Goal: Obtain resource: Download file/media

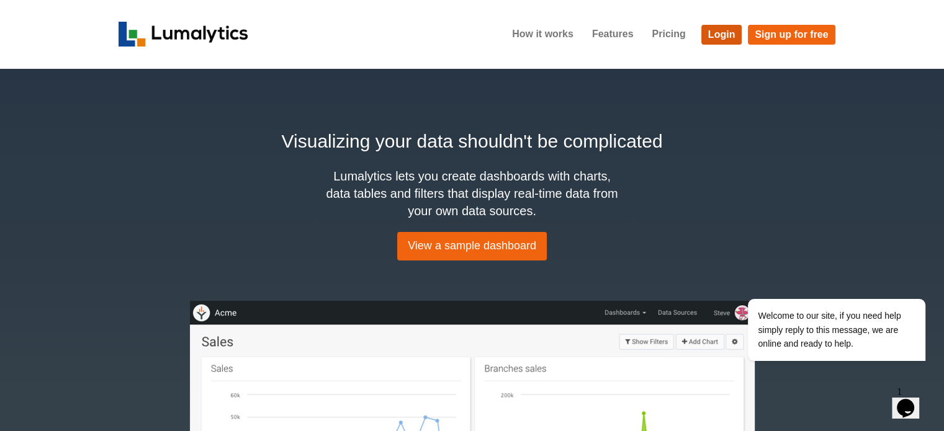
click at [725, 30] on link "Login" at bounding box center [722, 35] width 41 height 20
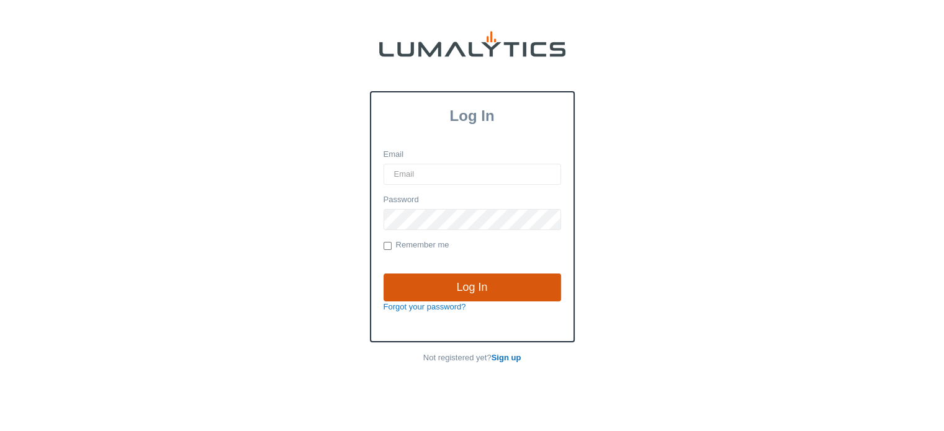
type input "cnoordyke@valleytruckparts.com"
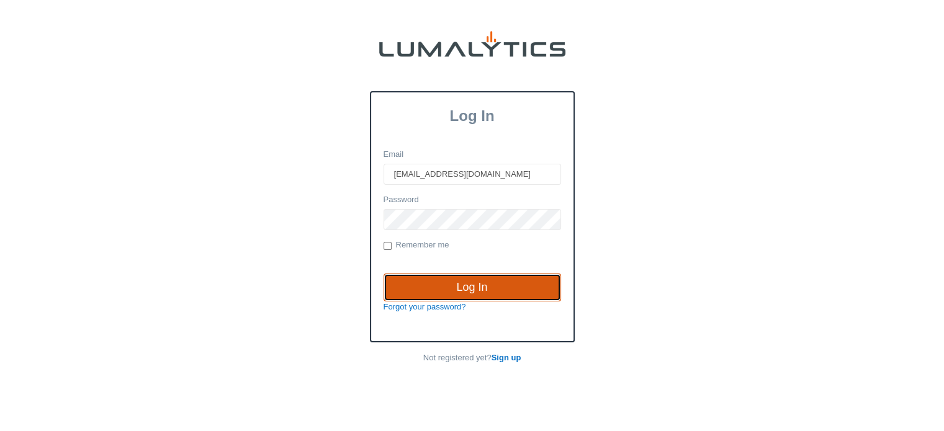
click at [458, 284] on input "Log In" at bounding box center [473, 288] width 178 height 29
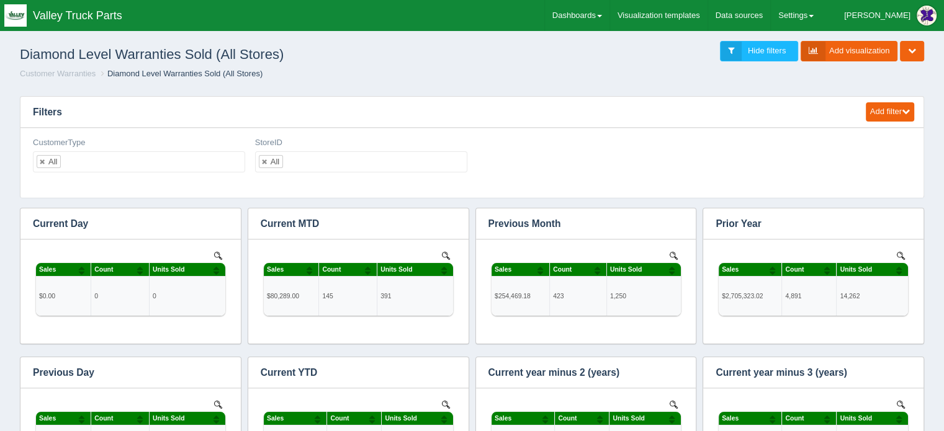
scroll to position [422, 869]
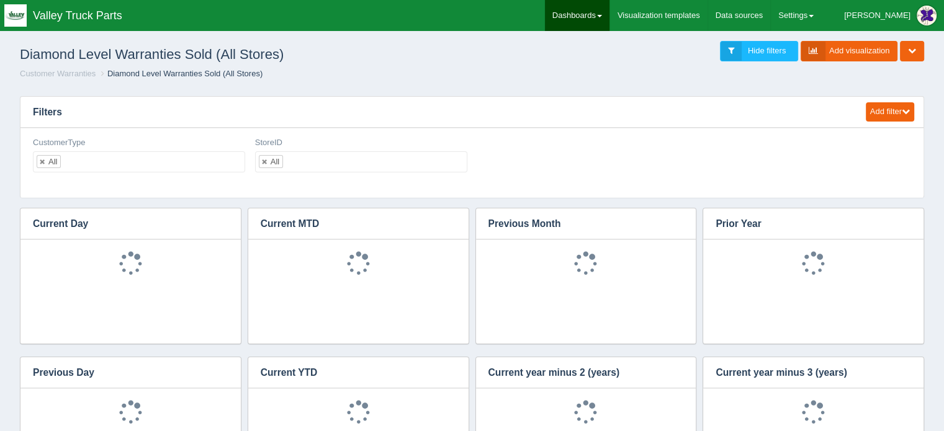
click at [610, 12] on link "Dashboards" at bounding box center [577, 15] width 65 height 31
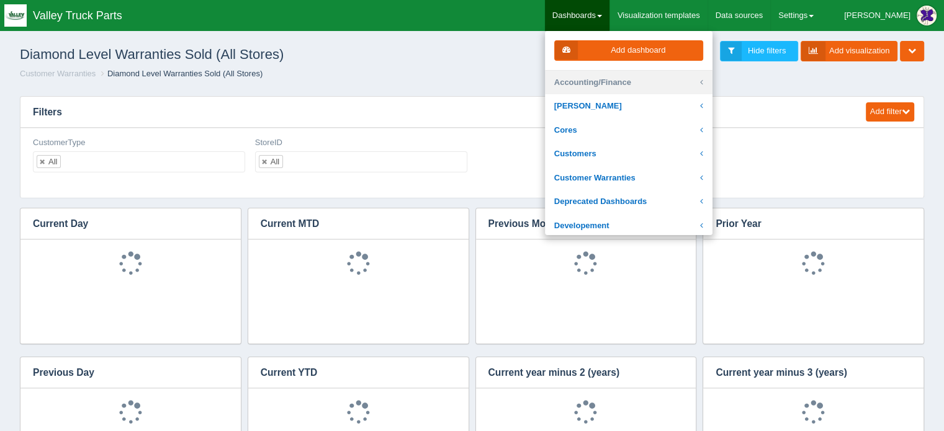
click at [628, 82] on link "Accounting/Finance" at bounding box center [629, 83] width 168 height 24
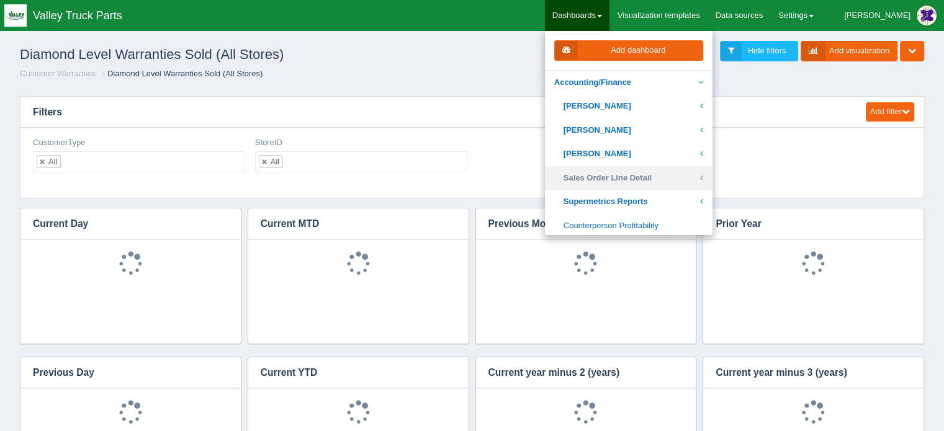
click at [638, 178] on link "Sales Order Line Detail" at bounding box center [629, 178] width 168 height 24
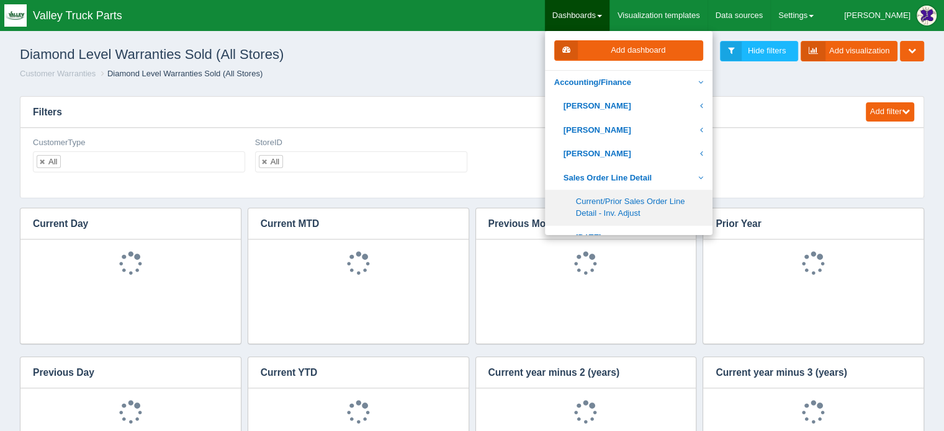
click at [663, 199] on link "Current/Prior Sales Order Line Detail - Inv. Adjust" at bounding box center [629, 207] width 168 height 35
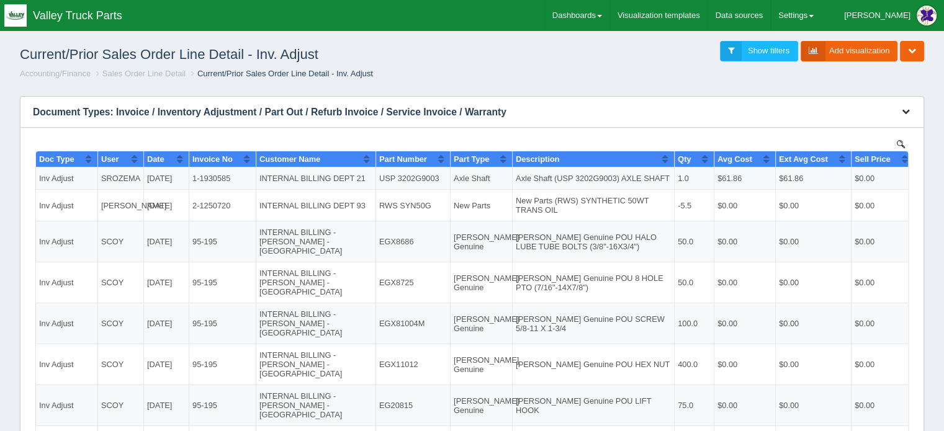
click at [905, 109] on icon "button" at bounding box center [906, 111] width 8 height 8
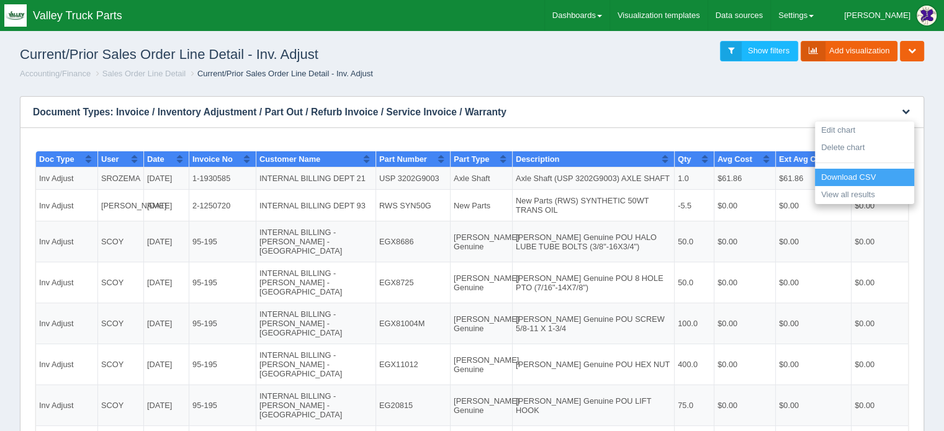
click at [862, 176] on link "Download CSV" at bounding box center [864, 178] width 99 height 18
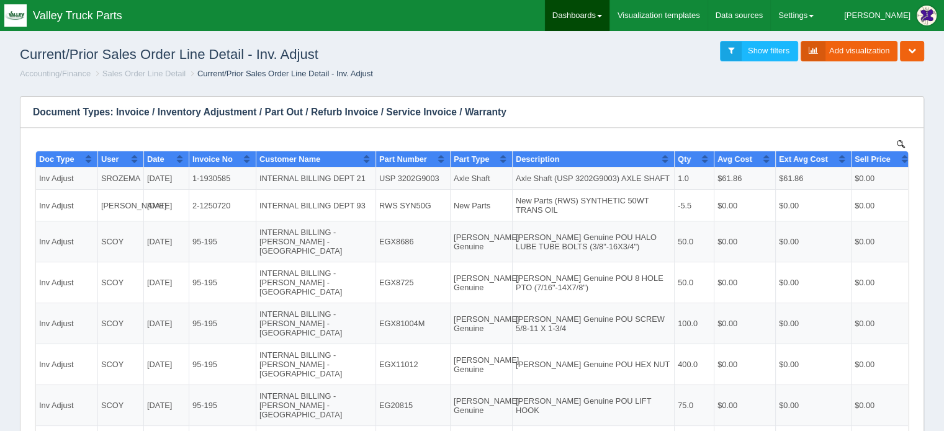
click at [609, 15] on link "Dashboards" at bounding box center [577, 15] width 65 height 31
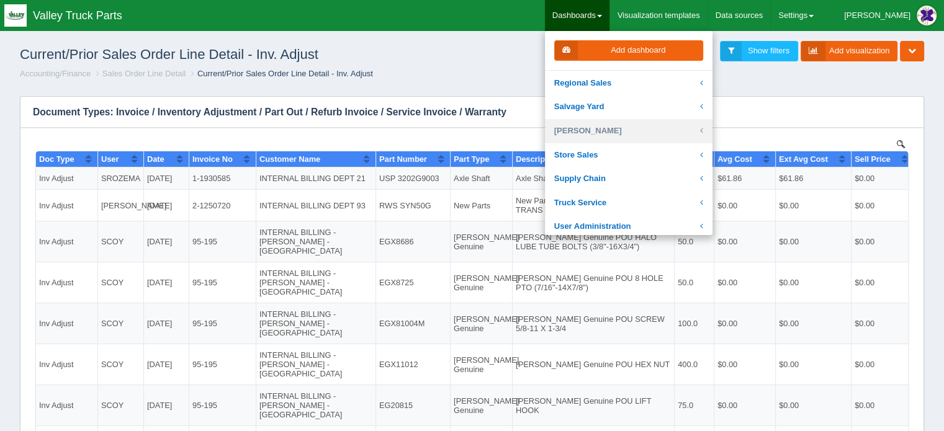
scroll to position [372, 0]
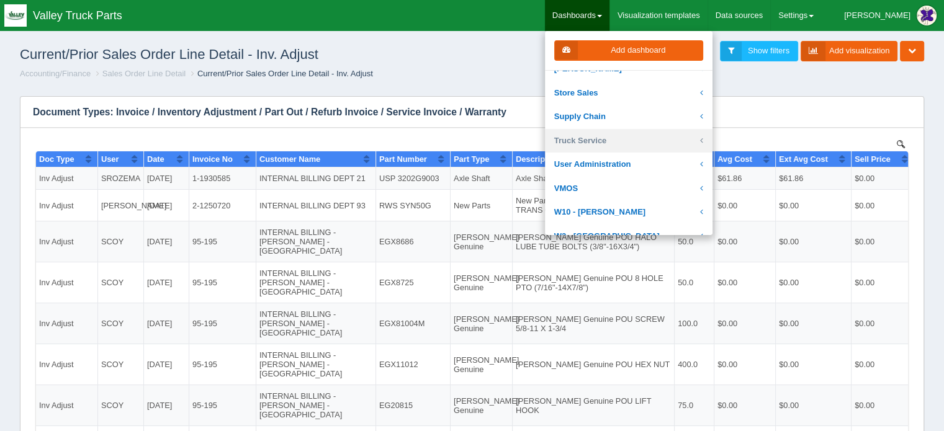
click at [640, 140] on link "Truck Service" at bounding box center [629, 141] width 168 height 24
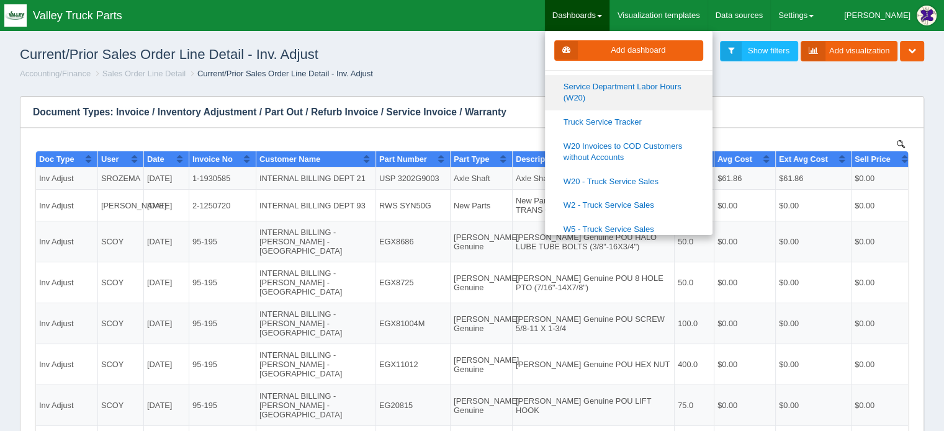
scroll to position [497, 0]
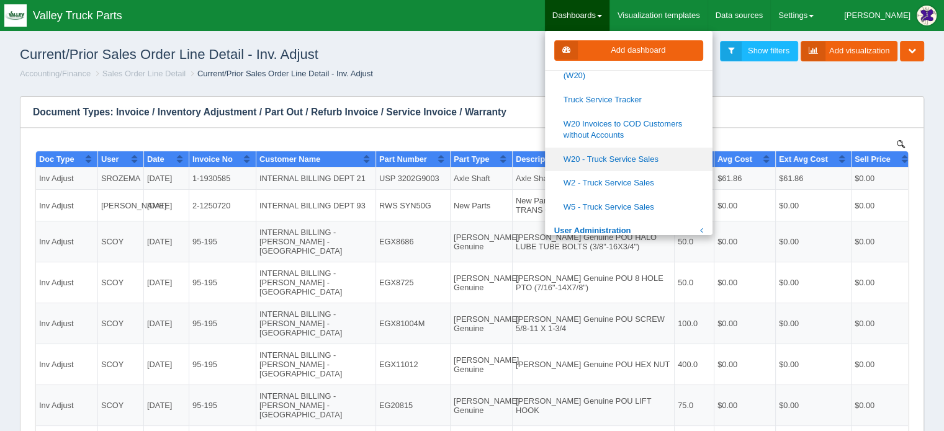
click at [644, 157] on link "W20 - Truck Service Sales" at bounding box center [629, 160] width 168 height 24
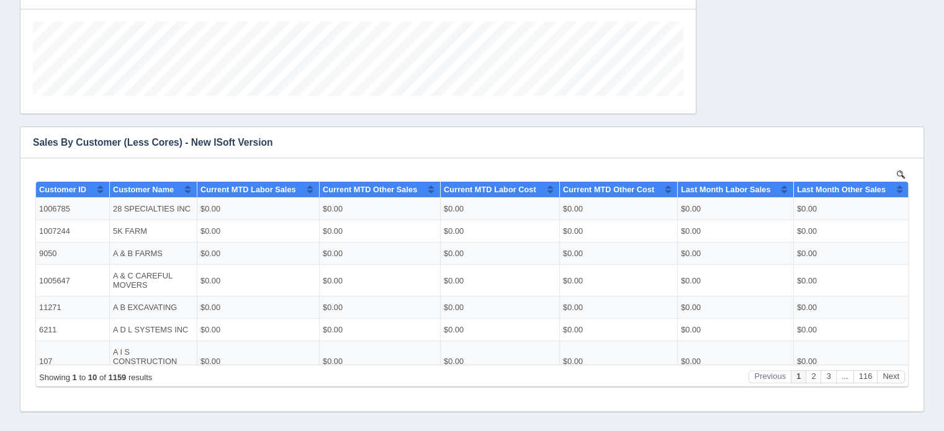
scroll to position [417, 0]
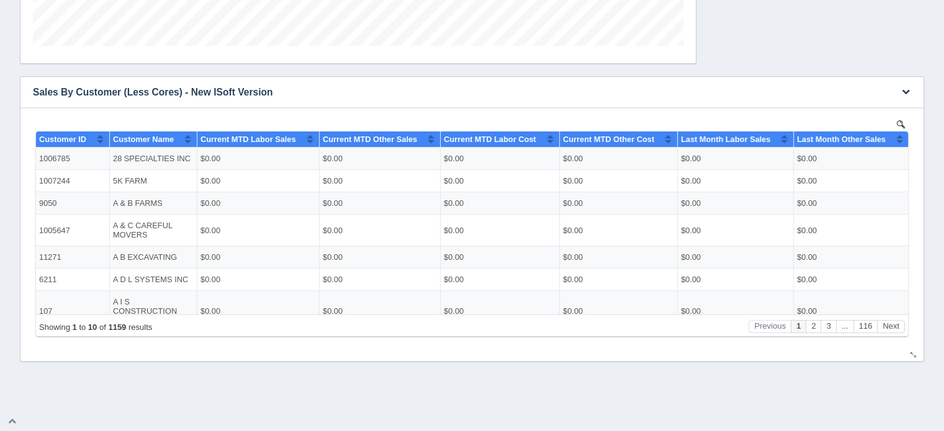
click at [903, 124] on img at bounding box center [901, 124] width 8 height 8
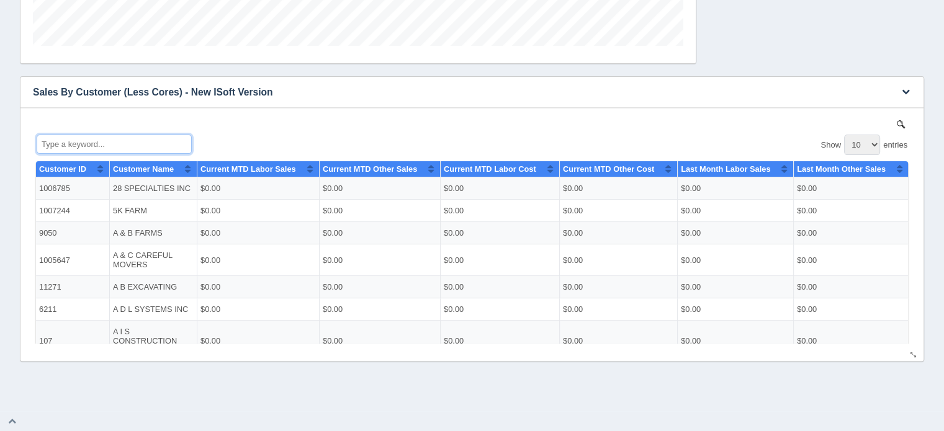
click at [78, 148] on input "Type a keyword..." at bounding box center [114, 143] width 155 height 19
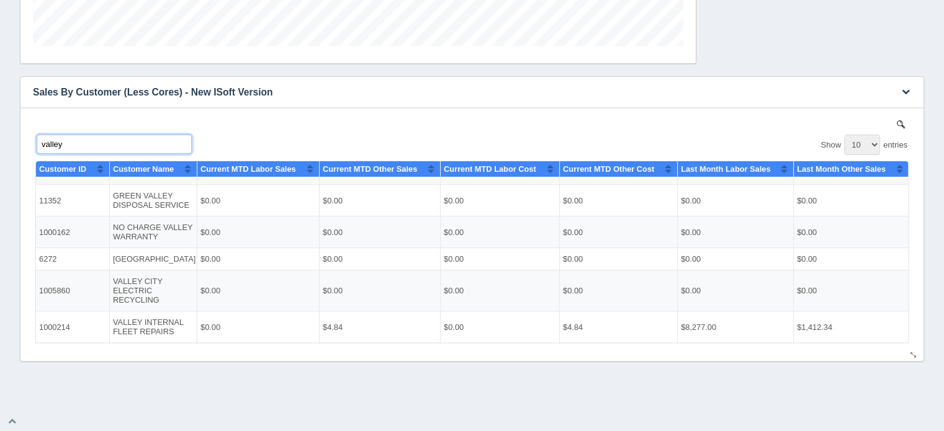
scroll to position [0, 0]
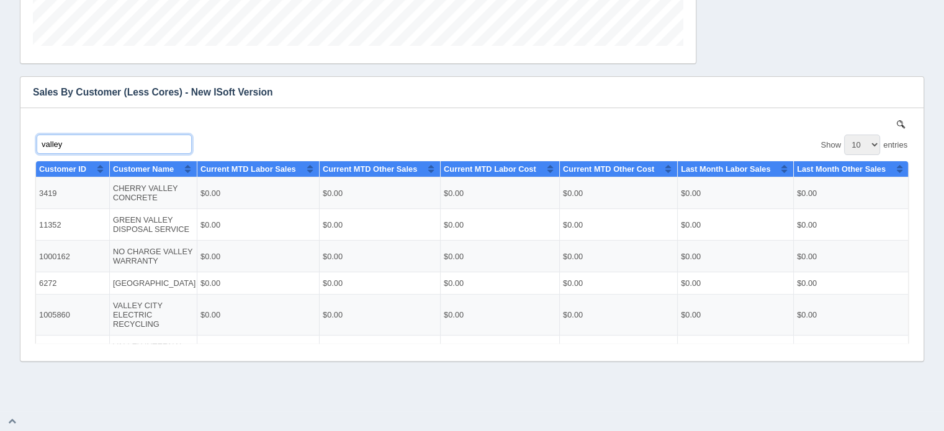
type input "valley"
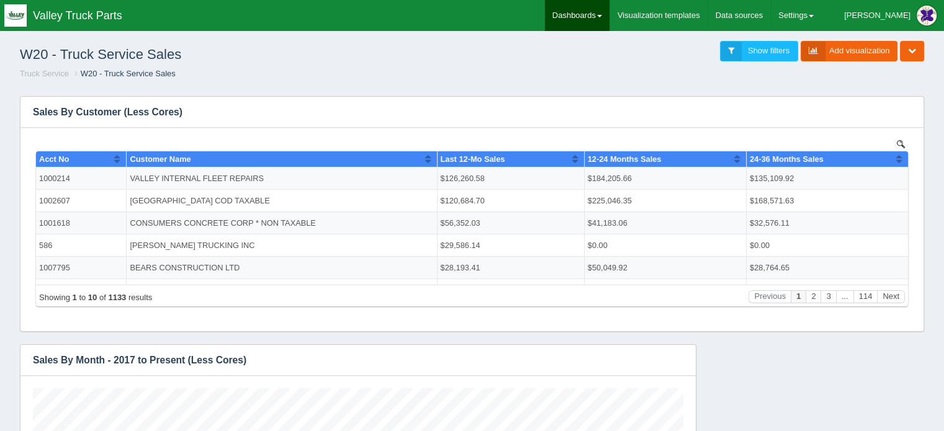
click at [610, 12] on link "Dashboards" at bounding box center [577, 15] width 65 height 31
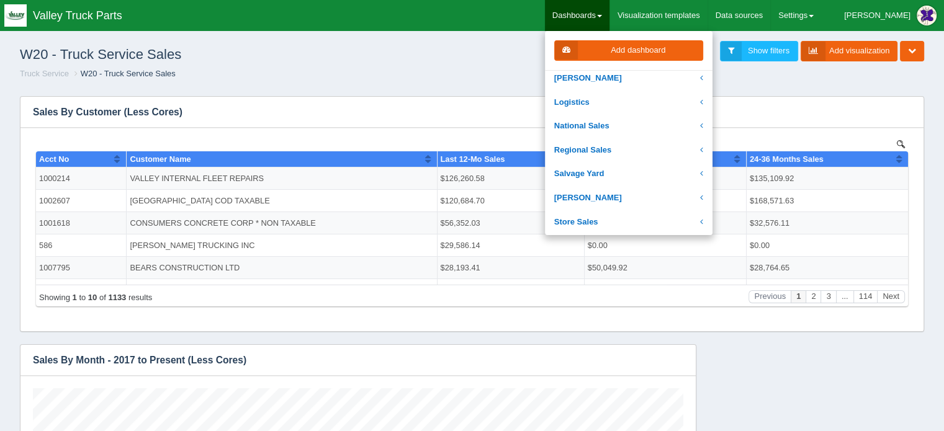
scroll to position [248, 0]
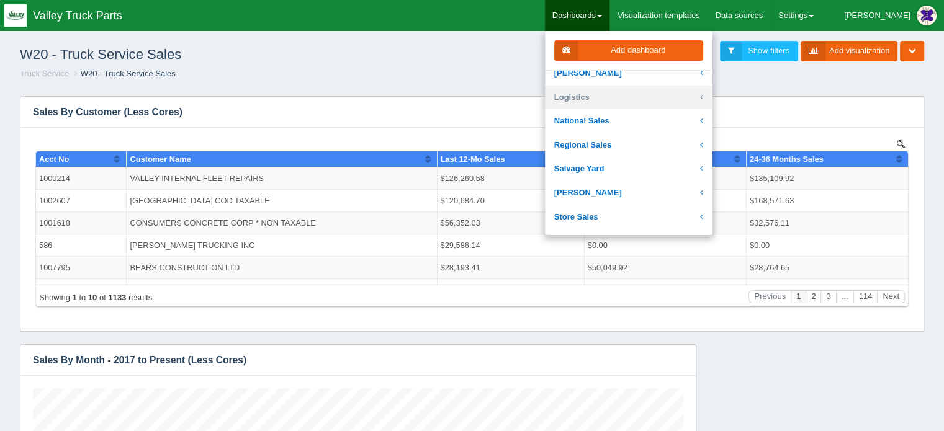
click at [605, 91] on link "Logistics" at bounding box center [629, 98] width 168 height 24
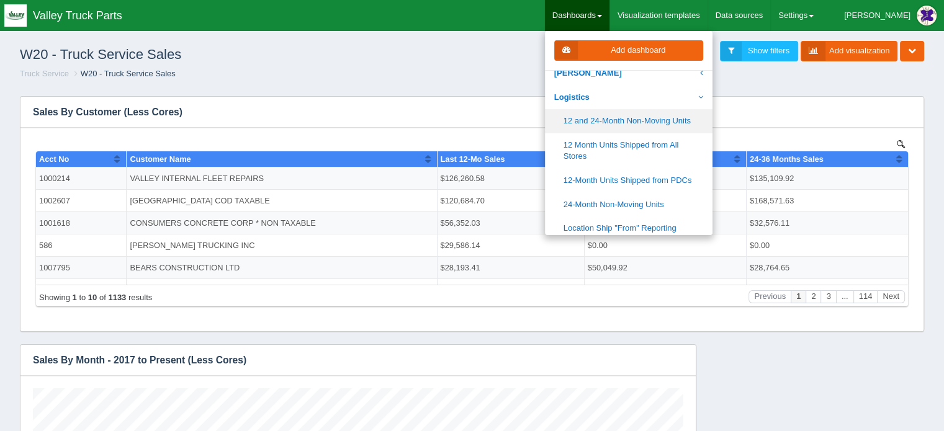
click at [656, 117] on link "12 and 24-Month Non-Moving Units" at bounding box center [629, 121] width 168 height 24
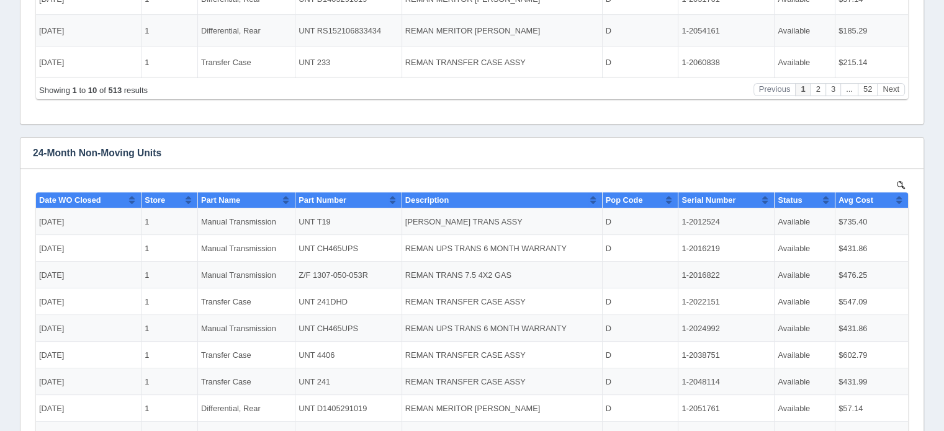
scroll to position [407, 0]
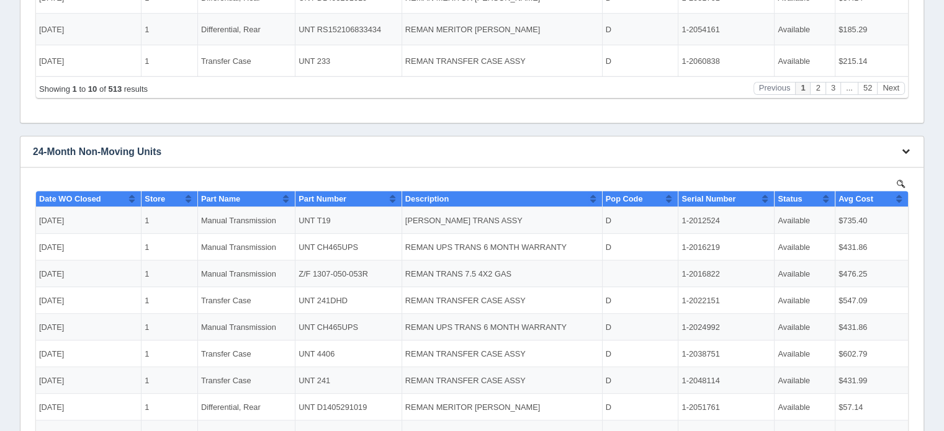
click at [908, 150] on icon "button" at bounding box center [906, 151] width 8 height 8
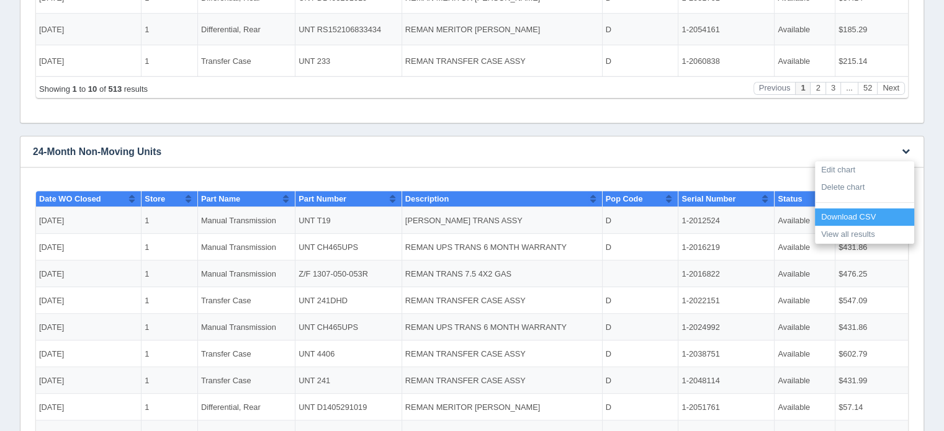
click at [852, 213] on link "Download CSV" at bounding box center [864, 218] width 99 height 18
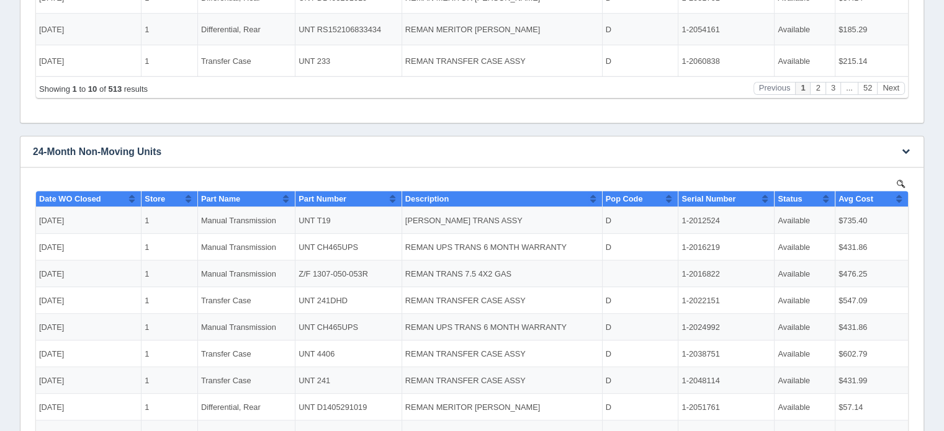
click at [680, 160] on h3 "24-Month Non-Moving Units" at bounding box center [452, 152] width 865 height 31
